Goal: Transaction & Acquisition: Purchase product/service

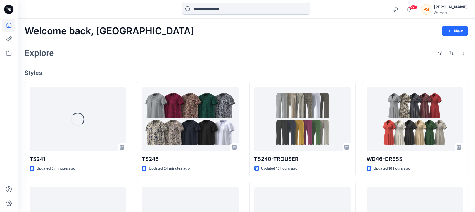
click at [221, 10] on input at bounding box center [246, 9] width 129 height 12
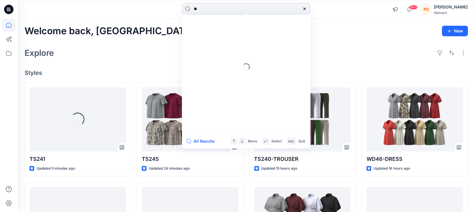
type input "*"
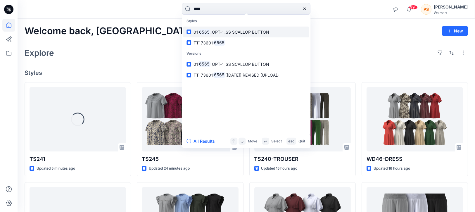
type input "****"
click at [244, 30] on span "_OPT-1_SS SCALLOP BUTTON" at bounding box center [240, 31] width 59 height 5
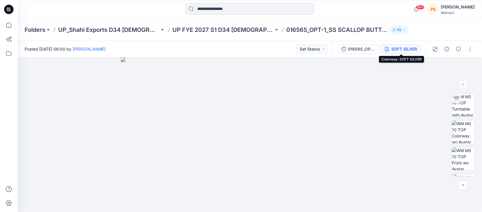
click at [386, 47] on icon "button" at bounding box center [387, 49] width 5 height 5
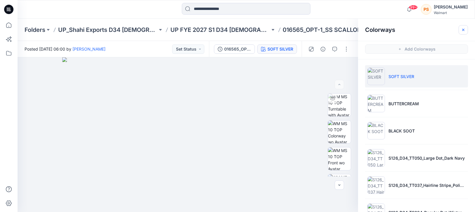
click at [461, 30] on icon "button" at bounding box center [463, 29] width 5 height 5
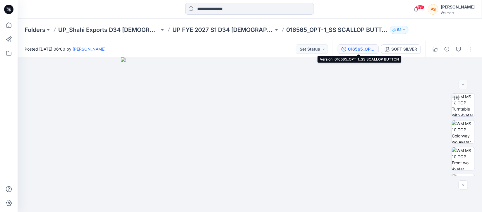
click at [347, 49] on button "016565_OPT-1_SS SCALLOP BUTTON" at bounding box center [357, 48] width 41 height 9
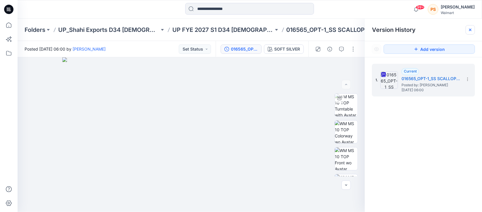
click at [468, 30] on icon at bounding box center [470, 29] width 5 height 5
